Goal: Use online tool/utility: Utilize a website feature to perform a specific function

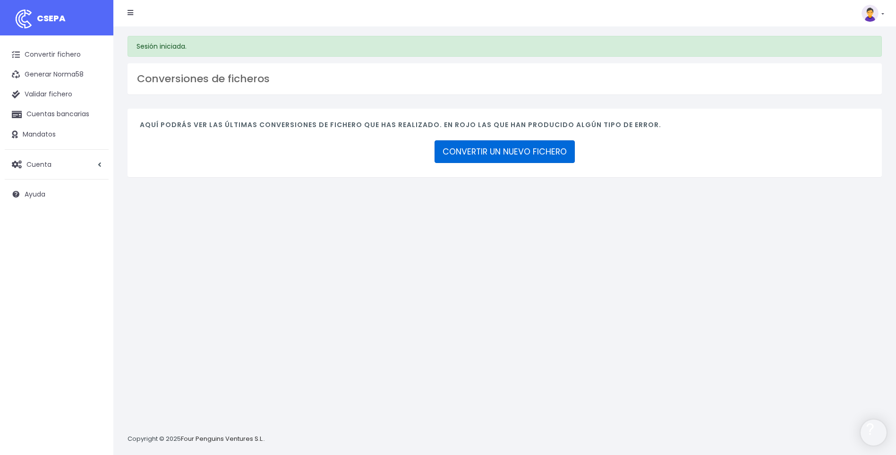
click at [499, 156] on link "CONVERTIR UN NUEVO FICHERO" at bounding box center [505, 151] width 140 height 23
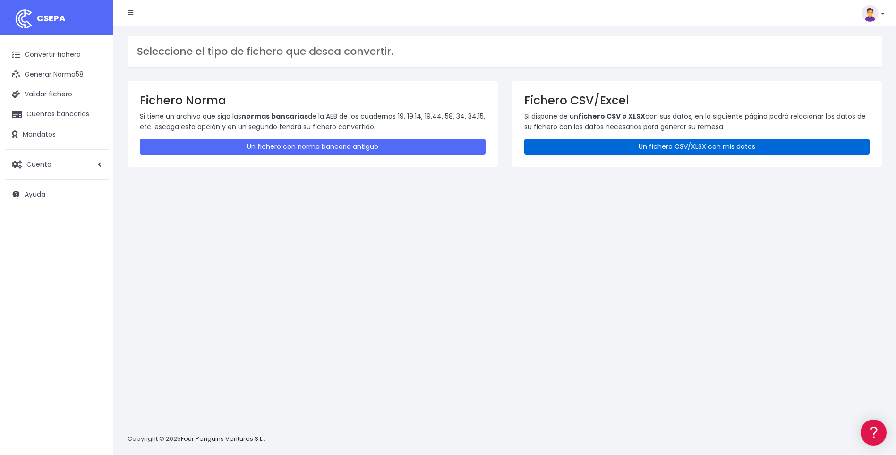
click at [726, 148] on link "Un fichero CSV/XLSX con mis datos" at bounding box center [697, 147] width 346 height 16
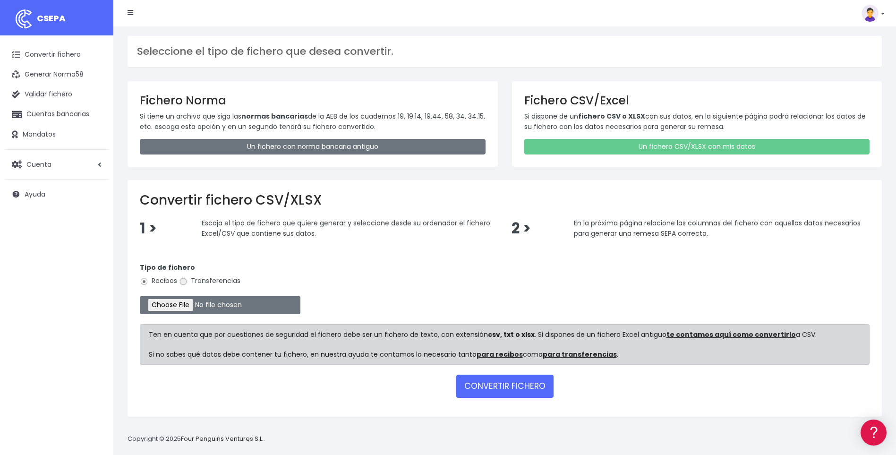
click at [182, 281] on input "Transferencias" at bounding box center [183, 281] width 9 height 9
radio input "true"
click at [186, 306] on input "file" at bounding box center [220, 305] width 161 height 18
type input "C:\fakepath\B7.csv"
click at [499, 386] on button "CONVERTIR FICHERO" at bounding box center [504, 386] width 97 height 23
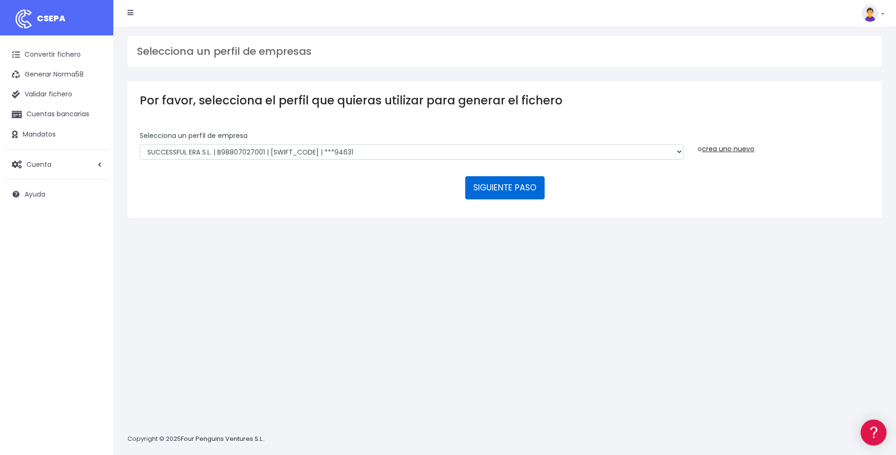
click at [507, 187] on button "SIGUIENTE PASO" at bounding box center [504, 187] width 79 height 23
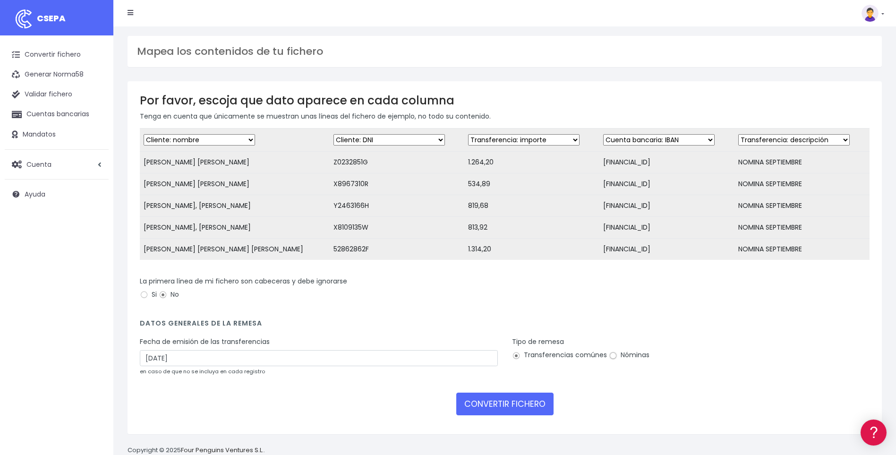
click at [612, 360] on input "Nóminas" at bounding box center [613, 355] width 9 height 9
radio input "true"
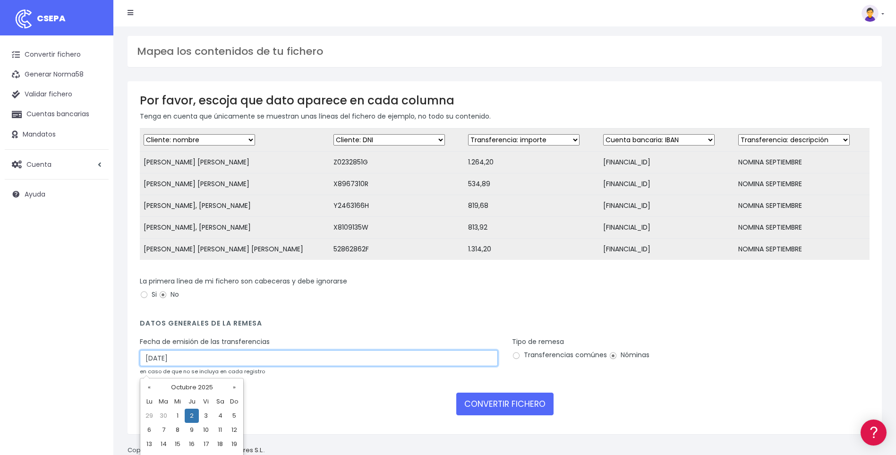
click at [153, 365] on input "02/10/2025" at bounding box center [319, 358] width 358 height 16
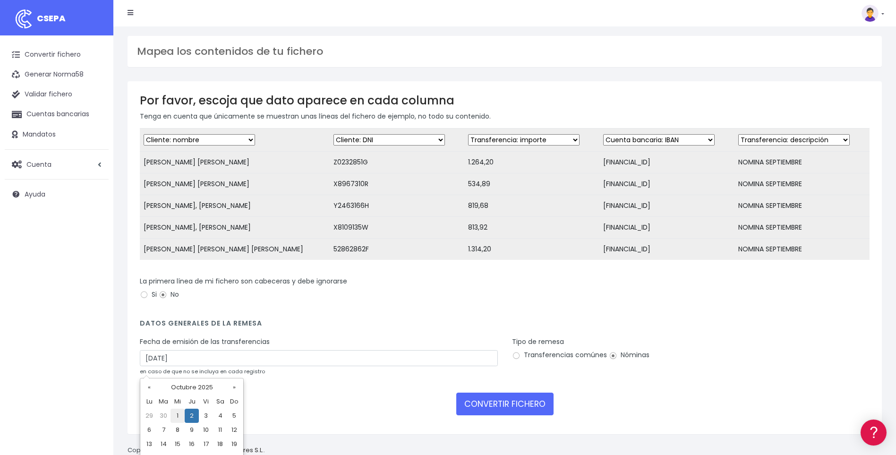
click at [180, 415] on td "1" at bounding box center [178, 416] width 14 height 14
type input "01/10/2025"
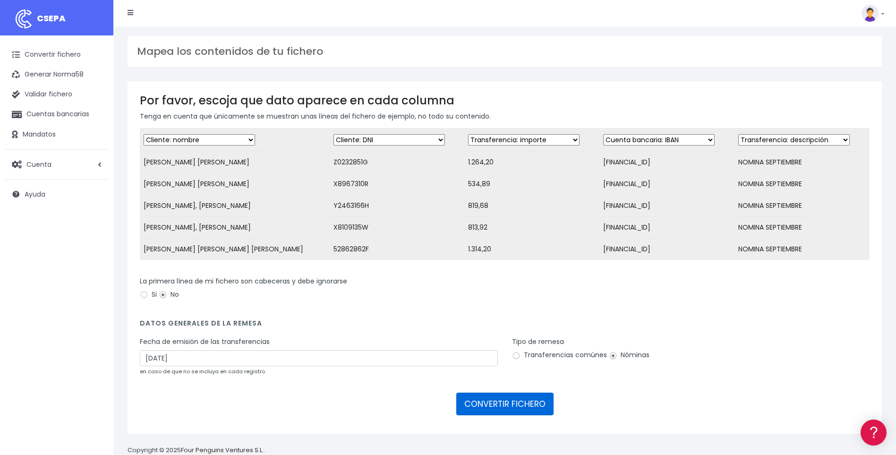
click at [511, 411] on button "CONVERTIR FICHERO" at bounding box center [504, 404] width 97 height 23
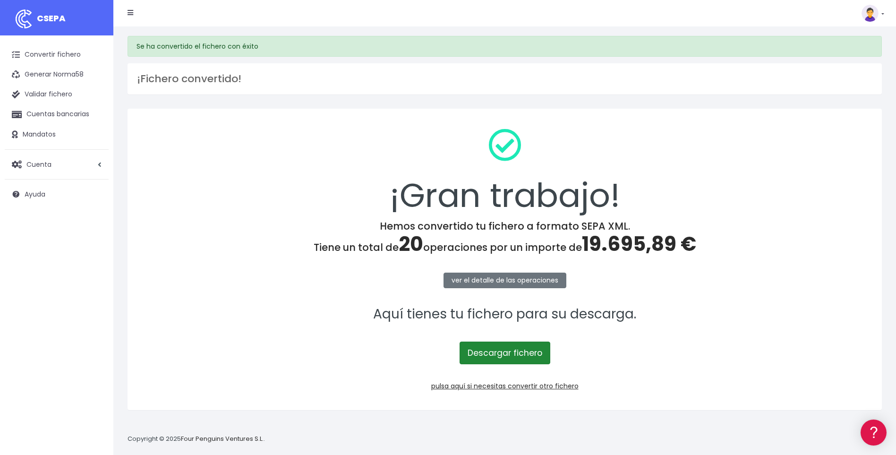
click at [506, 356] on link "Descargar fichero" at bounding box center [505, 353] width 91 height 23
